Goal: Information Seeking & Learning: Check status

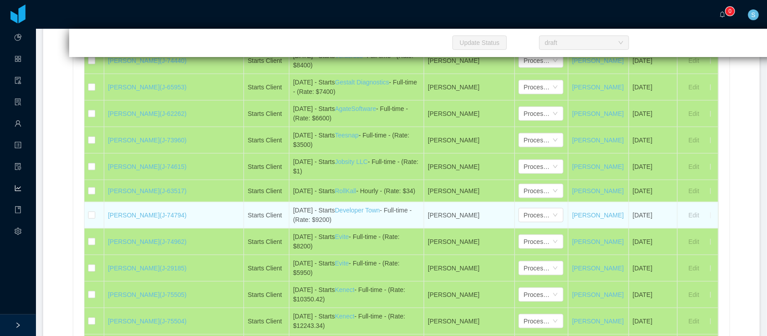
scroll to position [587, 0]
